Goal: Task Accomplishment & Management: Manage account settings

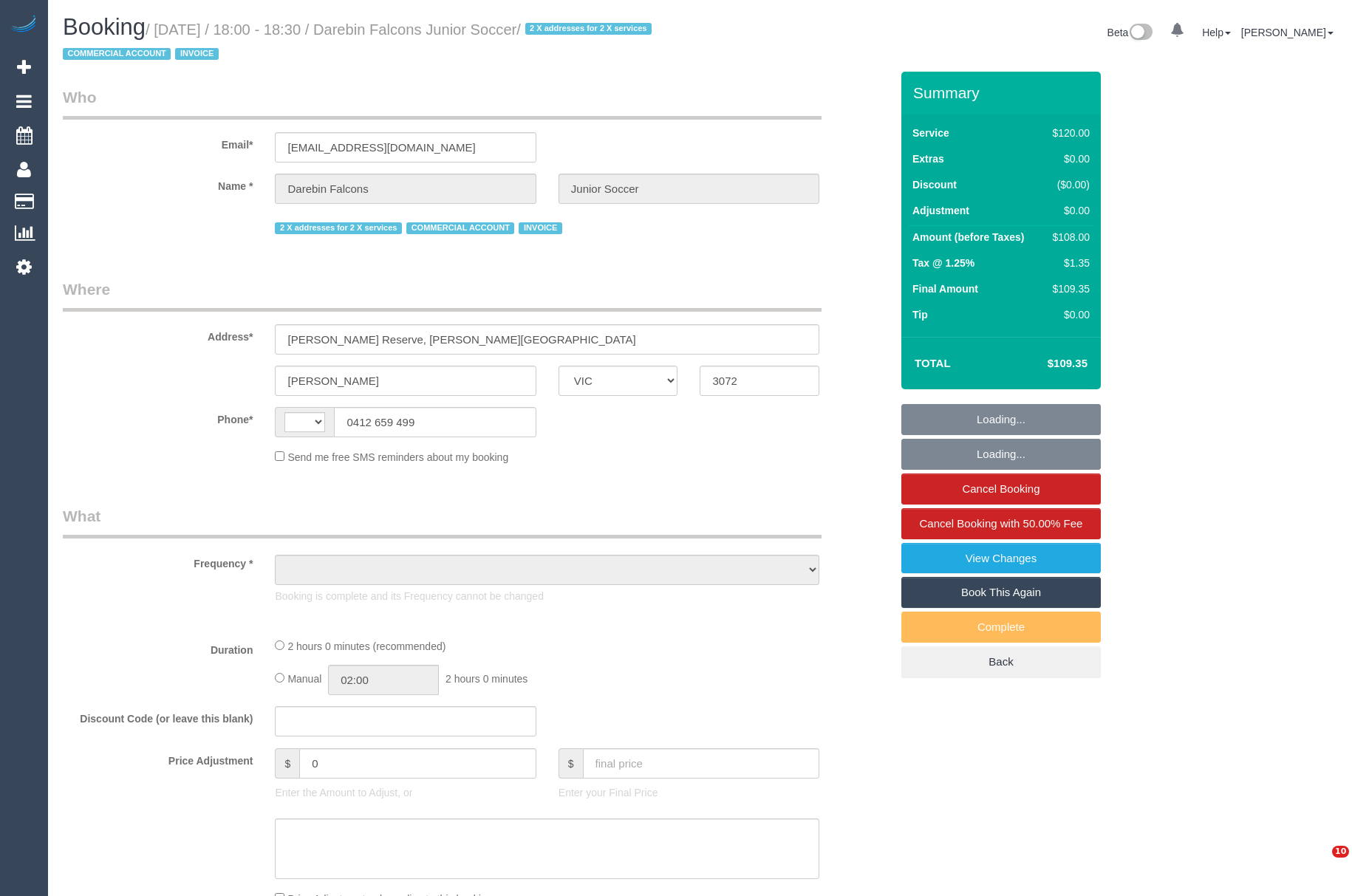
select select "VIC"
select select "string:AU"
select select "object:538"
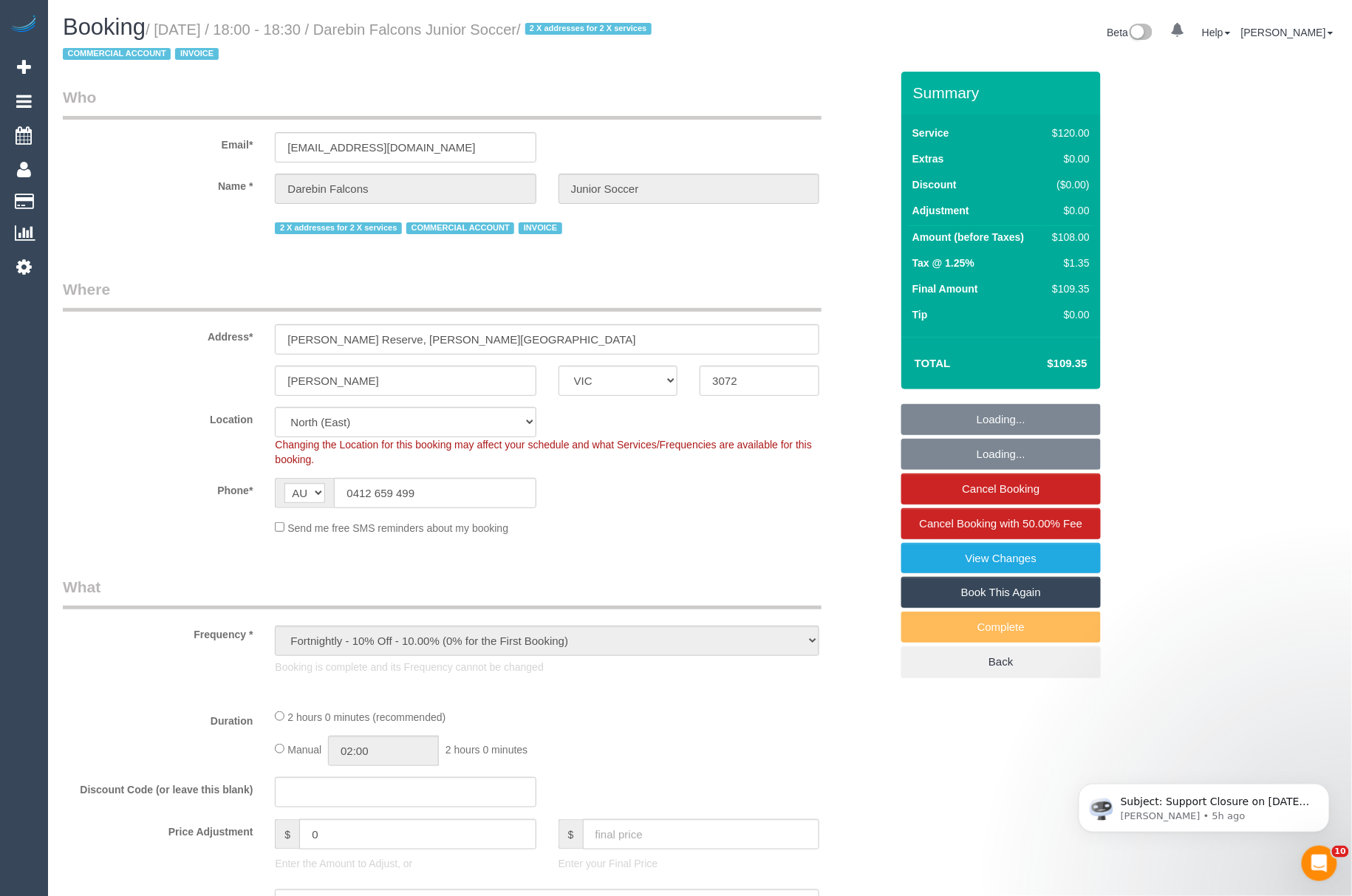
select select "number:28"
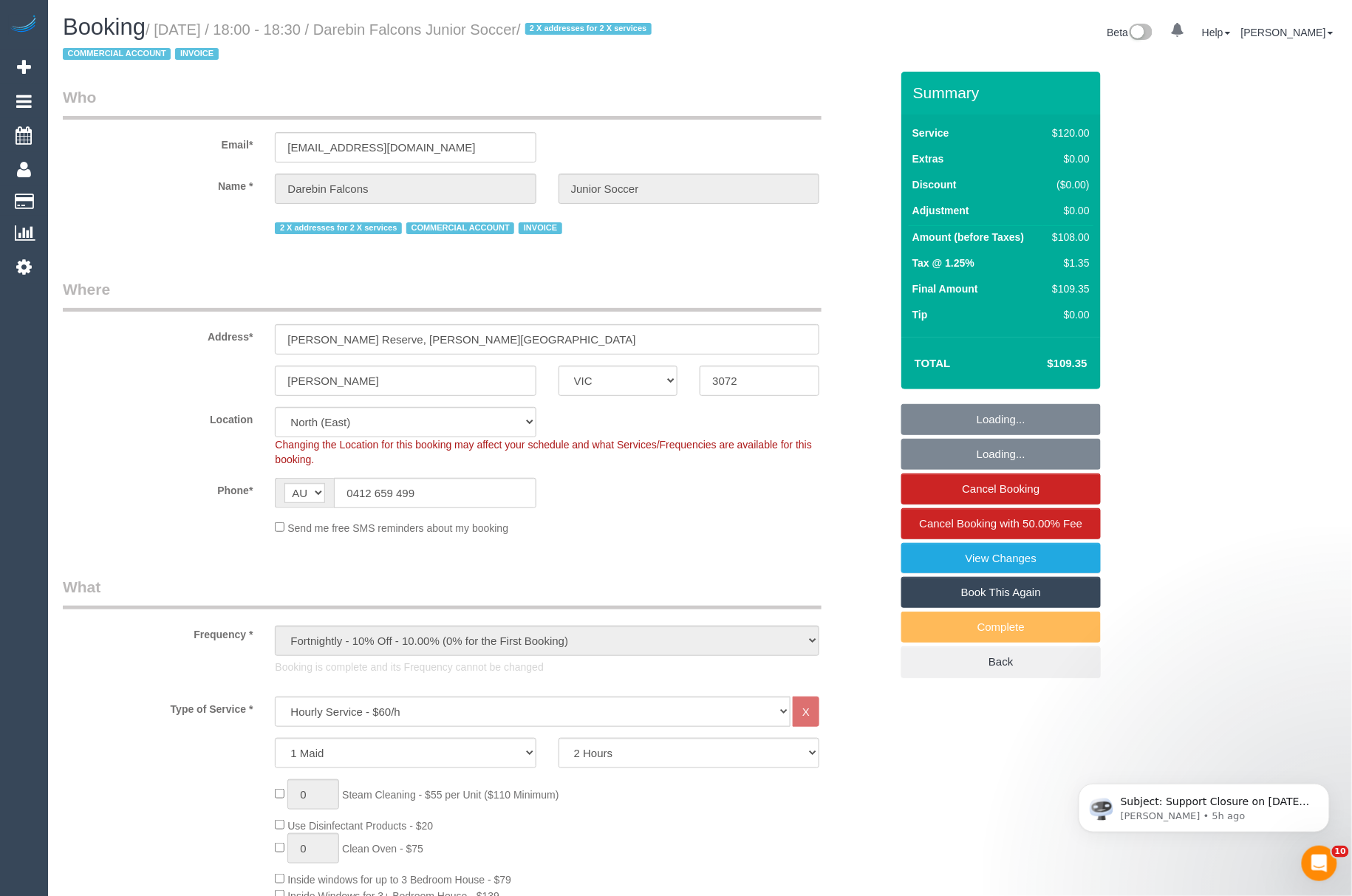
select select "object:1497"
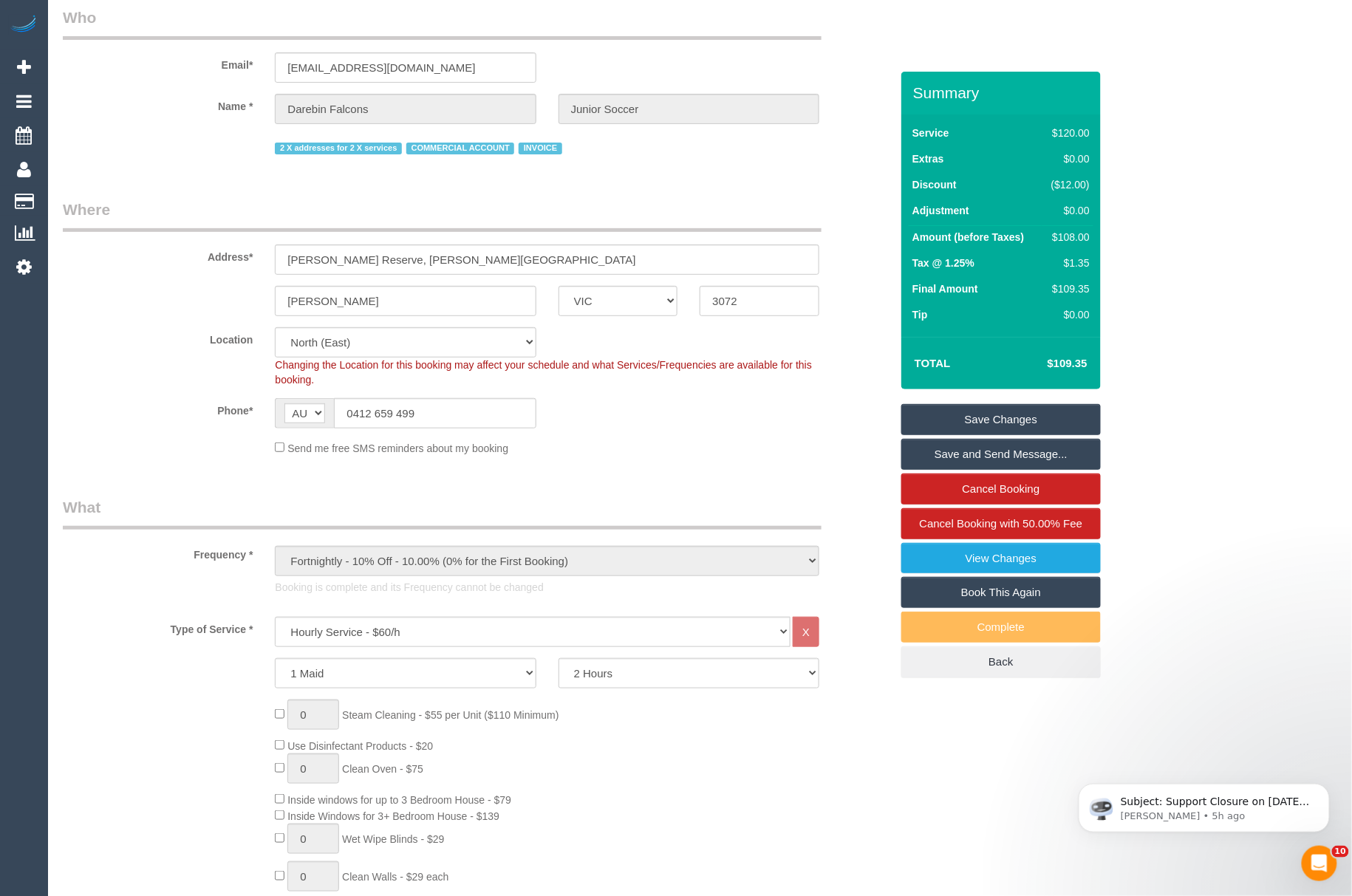
scroll to position [72, 0]
